Goal: Task Accomplishment & Management: Use online tool/utility

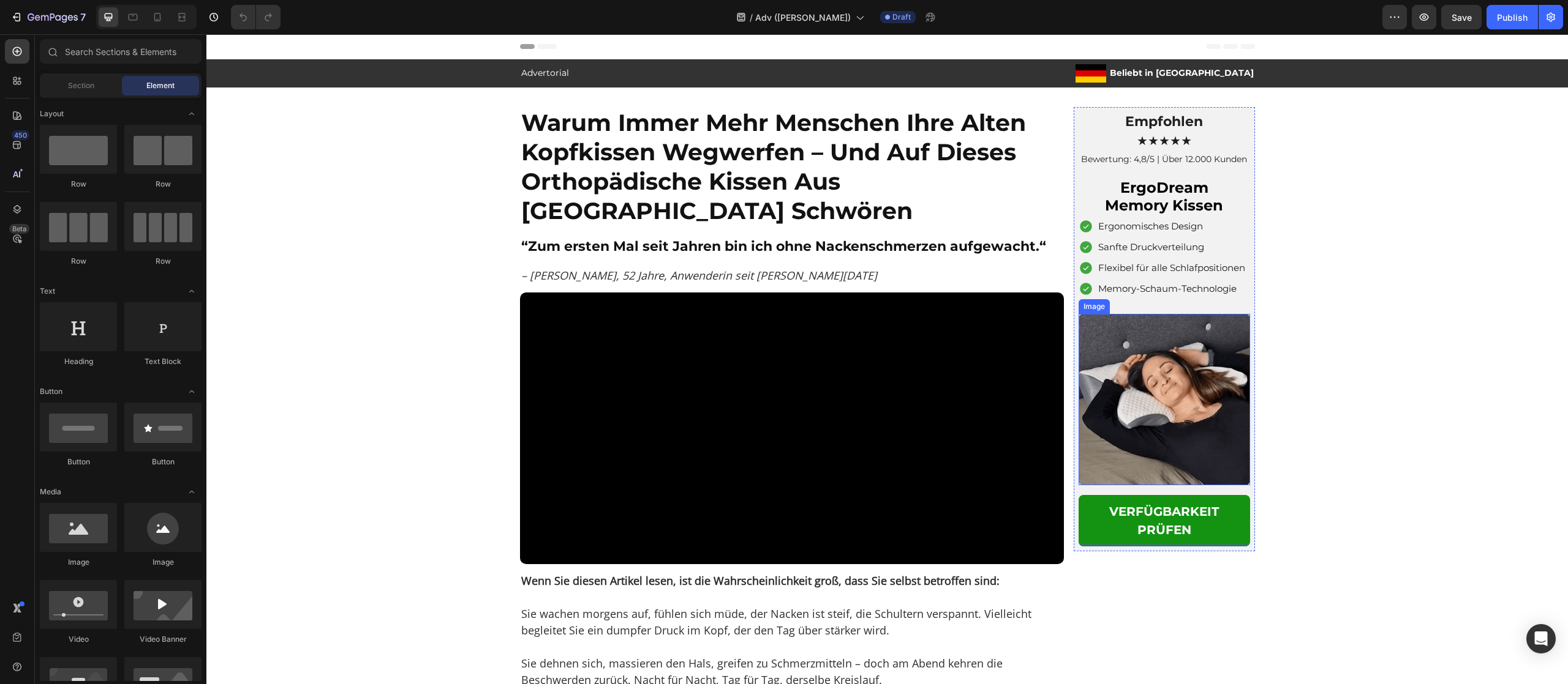
click at [1190, 415] on img at bounding box center [1165, 400] width 172 height 172
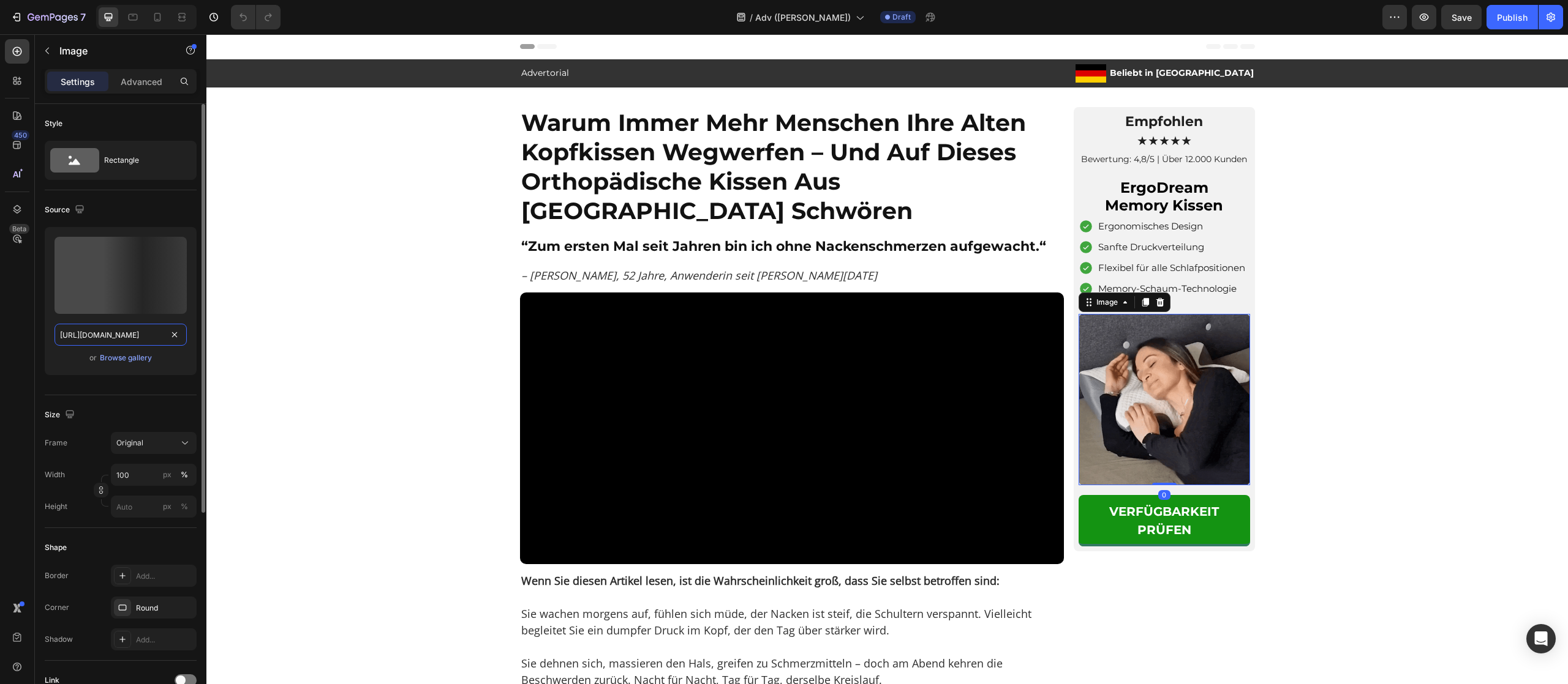
click at [123, 340] on input "[URL][DOMAIN_NAME]" at bounding box center [120, 335] width 133 height 22
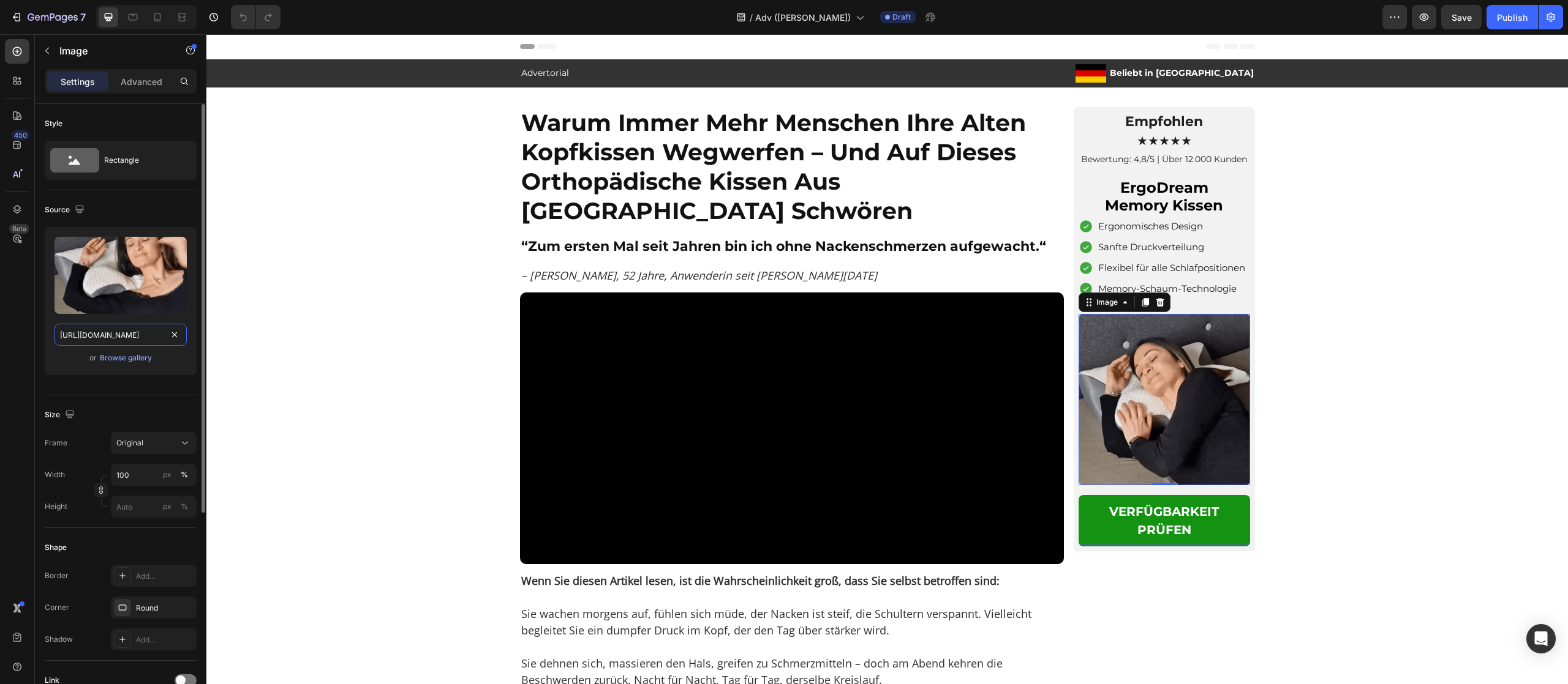
click at [123, 340] on input "[URL][DOMAIN_NAME]" at bounding box center [120, 335] width 133 height 22
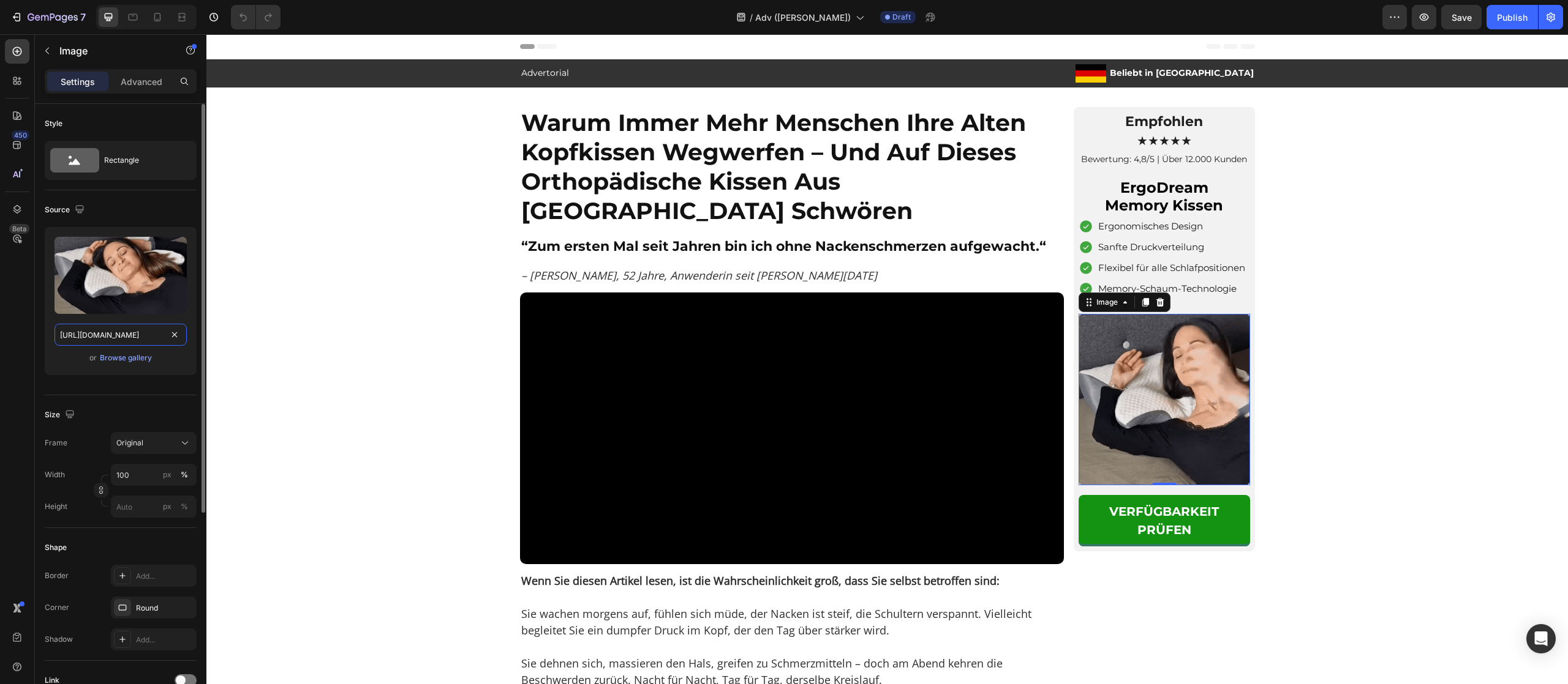
click at [123, 340] on input "[URL][DOMAIN_NAME]" at bounding box center [120, 335] width 133 height 22
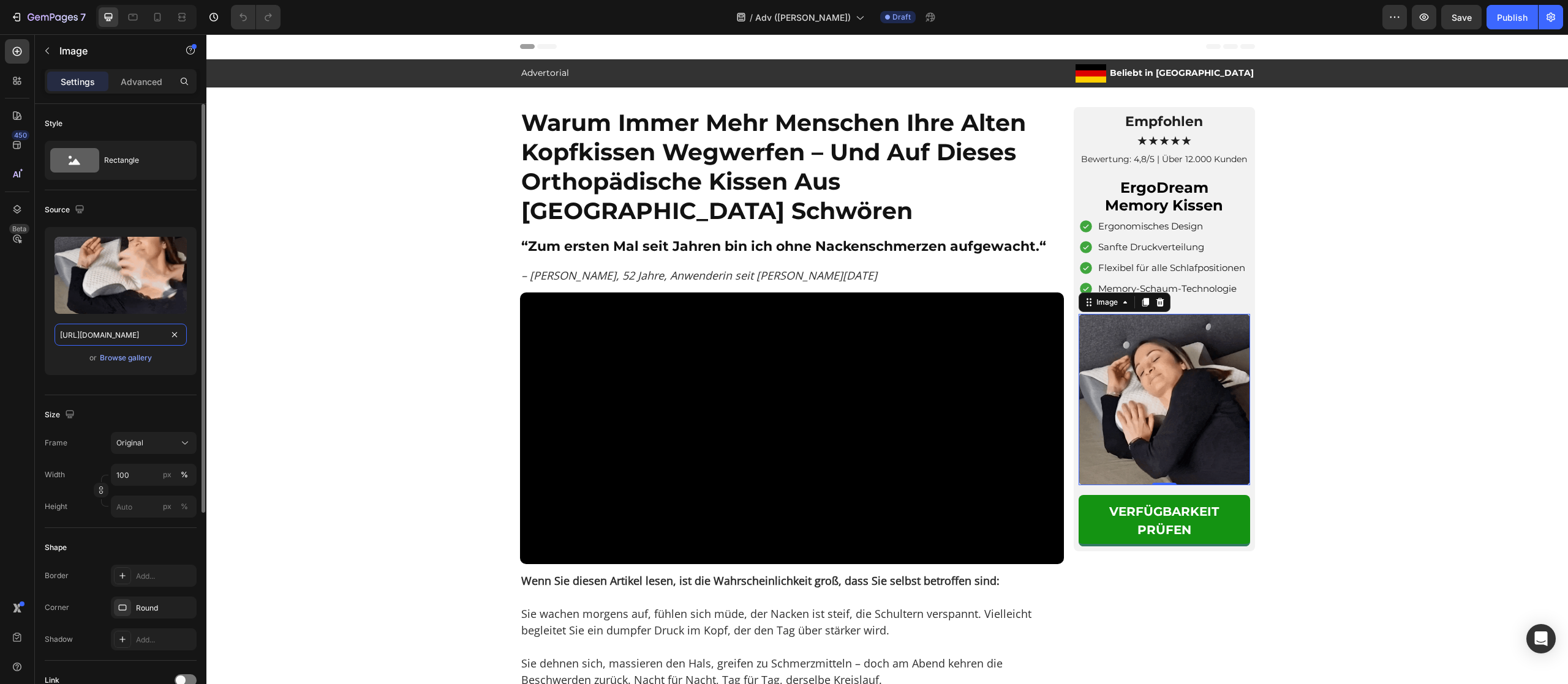
paste input "[DOMAIN_NAME][URL]"
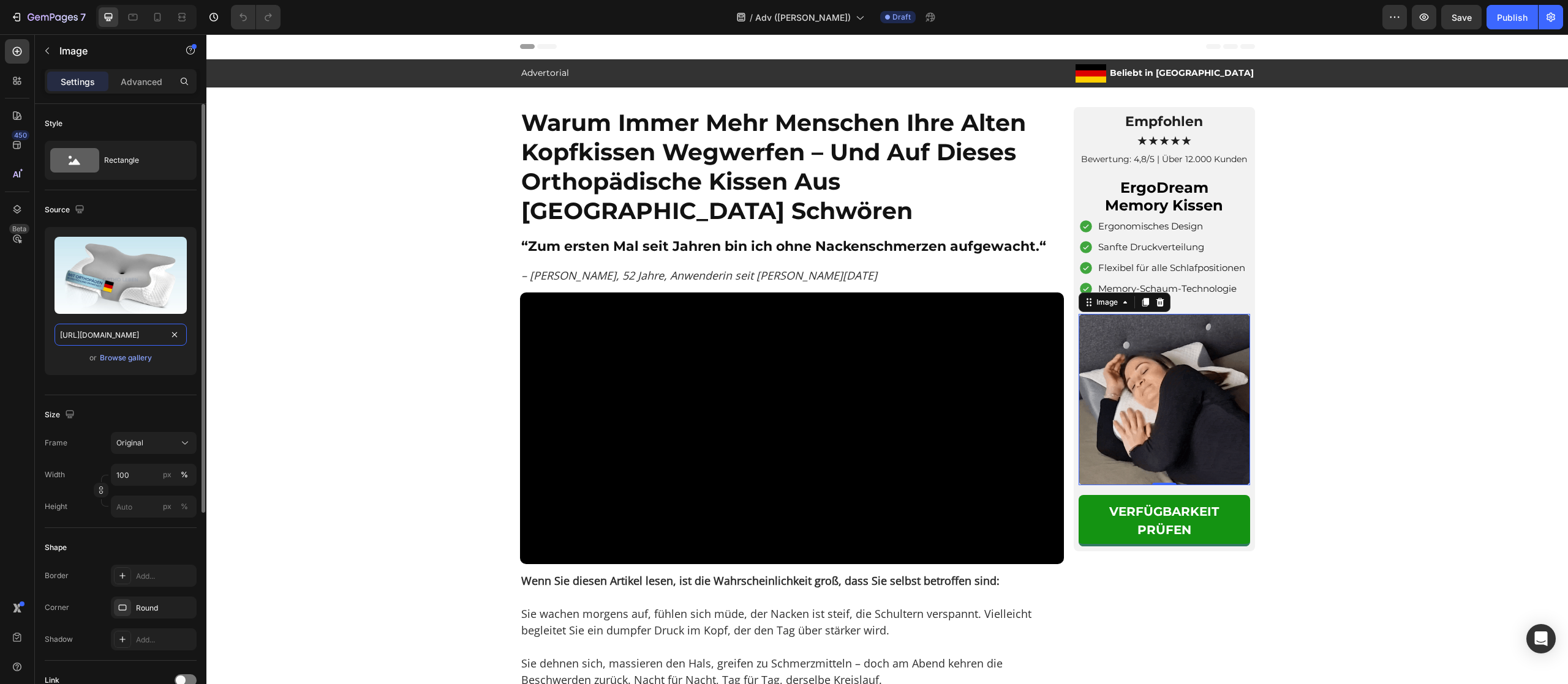
scroll to position [0, 201]
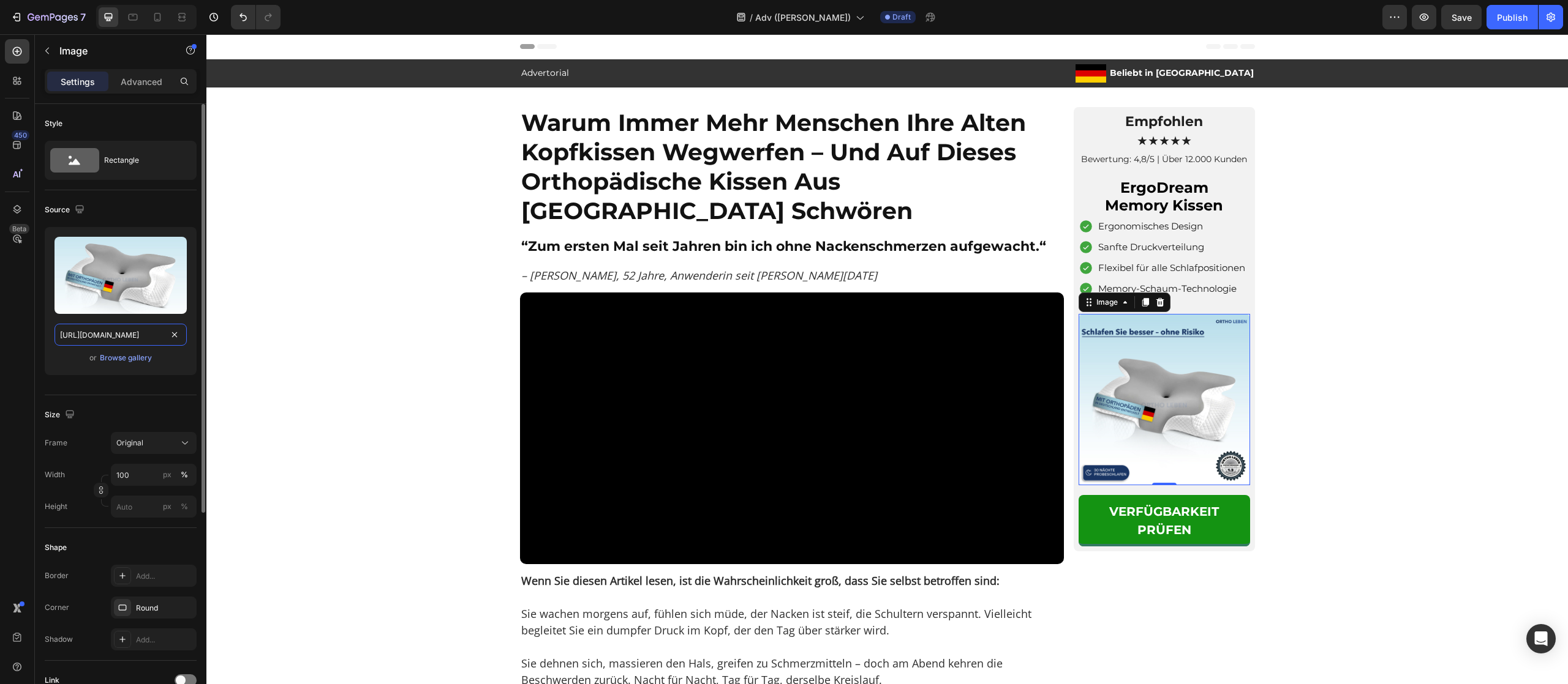
type input "[URL][DOMAIN_NAME]"
click at [58, 367] on div "Upload Image [URL][DOMAIN_NAME] or Browse gallery" at bounding box center [121, 302] width 152 height 148
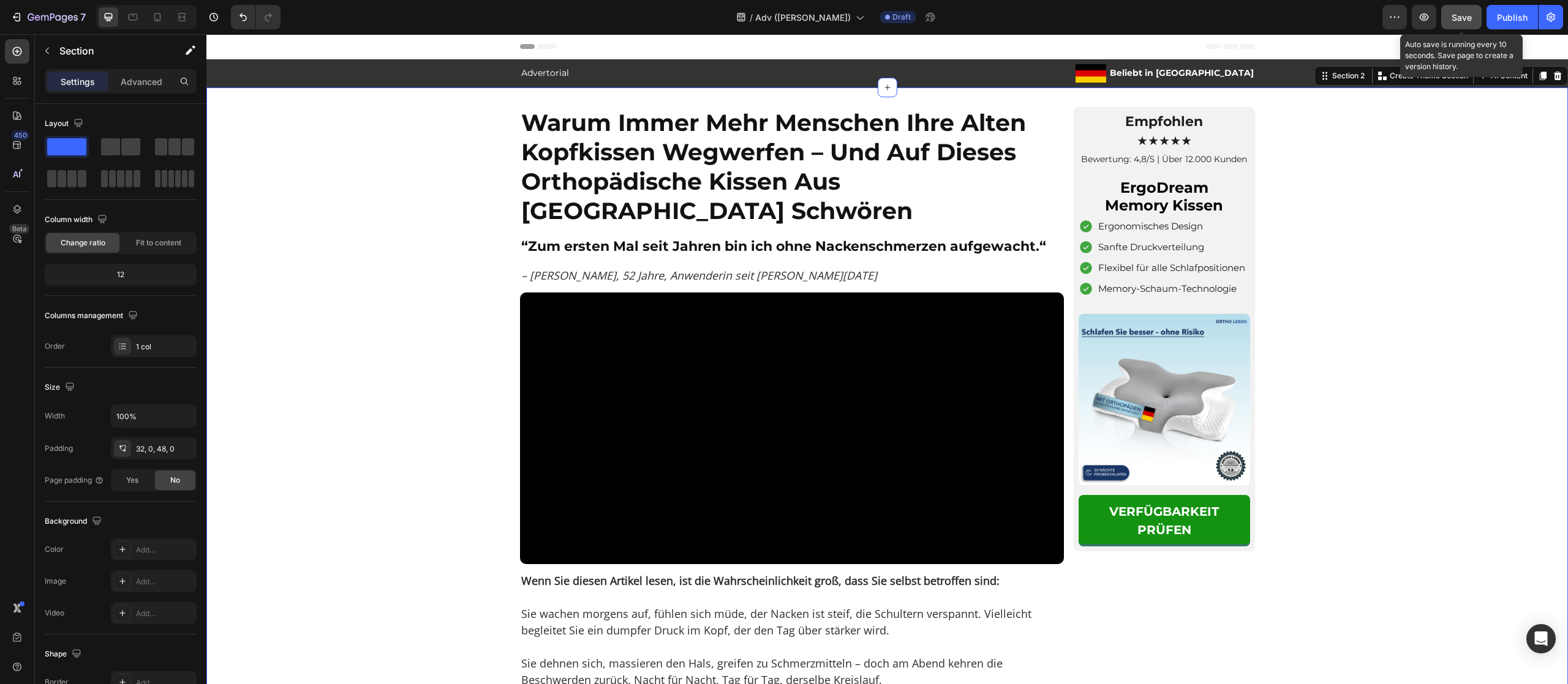
click at [1470, 7] on button "Save" at bounding box center [1461, 17] width 40 height 24
click at [1449, 12] on button "Save" at bounding box center [1461, 17] width 40 height 24
click at [1431, 18] on button "button" at bounding box center [1423, 17] width 24 height 24
